Goal: Find specific page/section: Find specific page/section

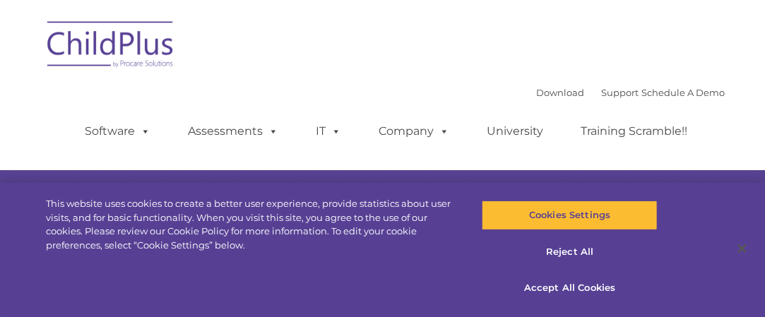
select select "MEDIUM"
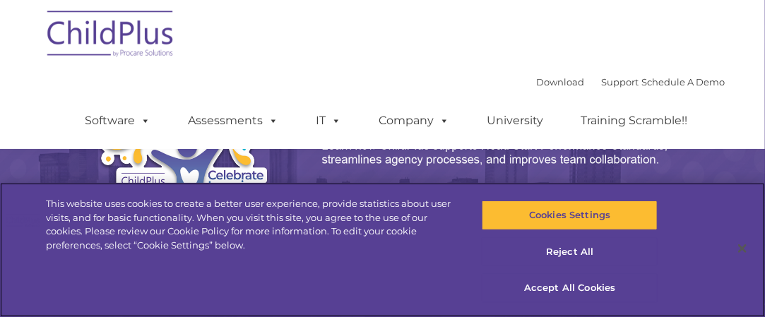
drag, startPoint x: 767, startPoint y: 25, endPoint x: 767, endPoint y: 67, distance: 42.4
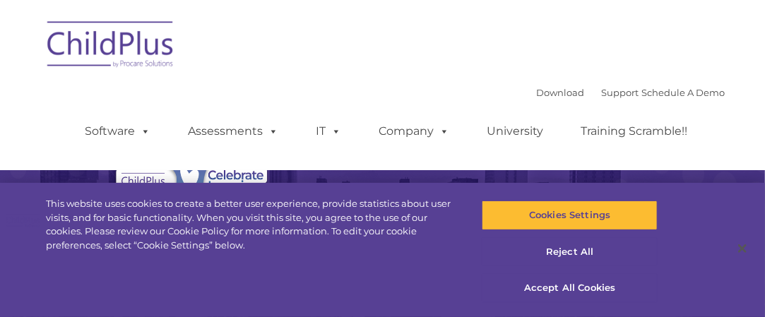
select select "MEDIUM"
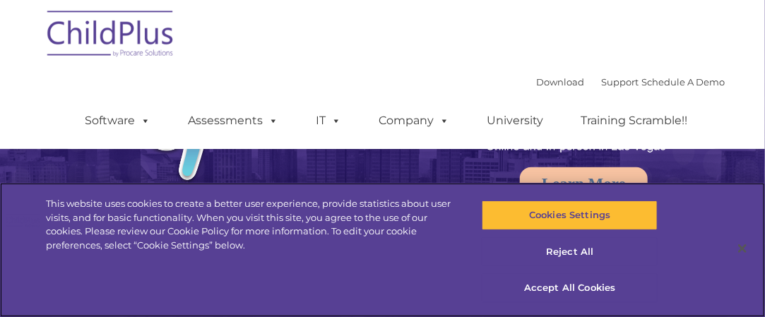
scroll to position [66, 0]
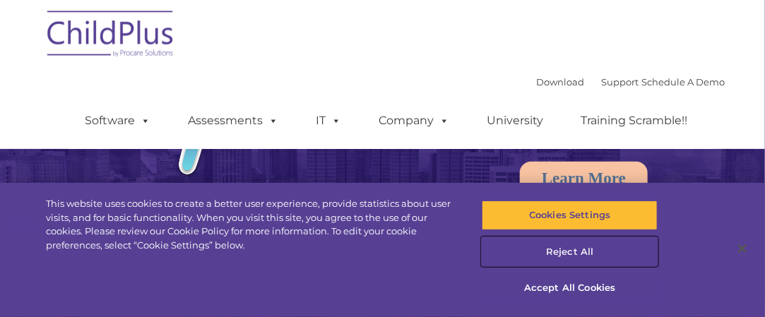
click at [557, 249] on button "Reject All" at bounding box center [569, 252] width 176 height 30
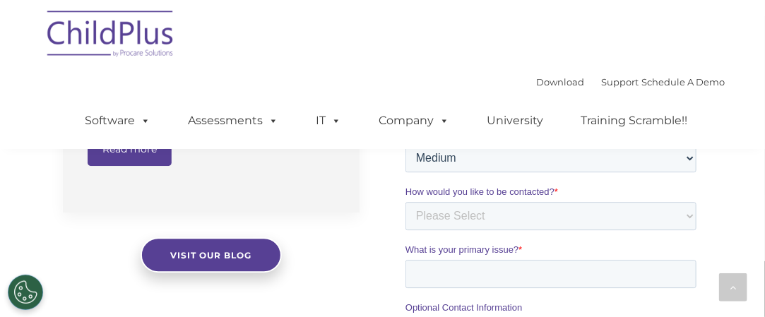
scroll to position [1295, 0]
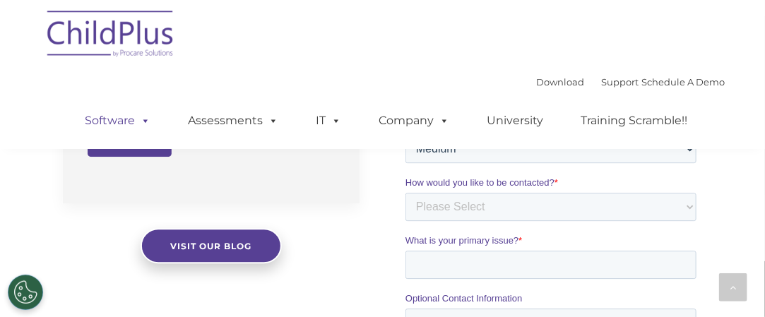
click at [147, 121] on span at bounding box center [144, 120] width 16 height 13
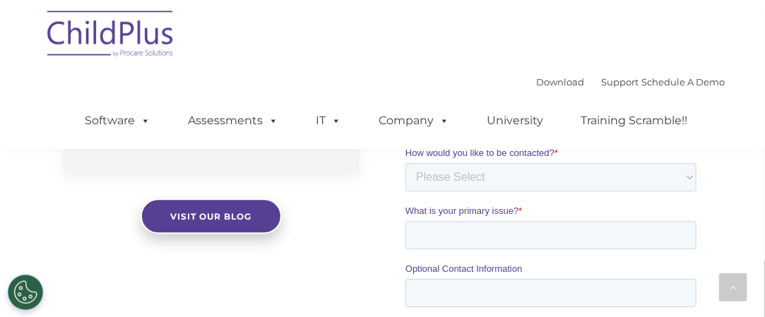
scroll to position [1322, 0]
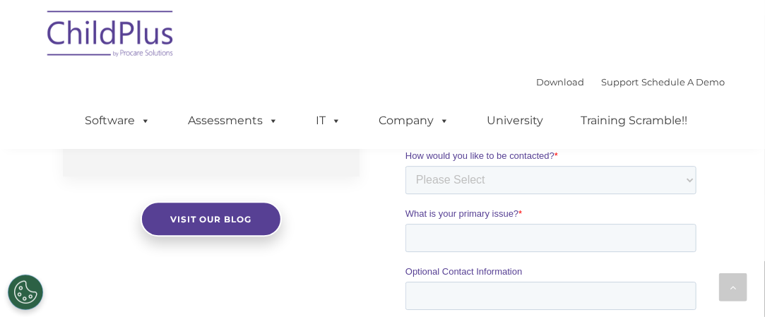
click at [109, 35] on img at bounding box center [110, 36] width 141 height 71
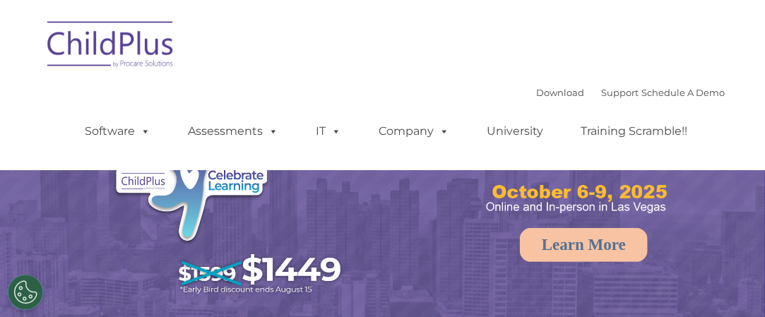
select select "MEDIUM"
